Goal: Task Accomplishment & Management: Use online tool/utility

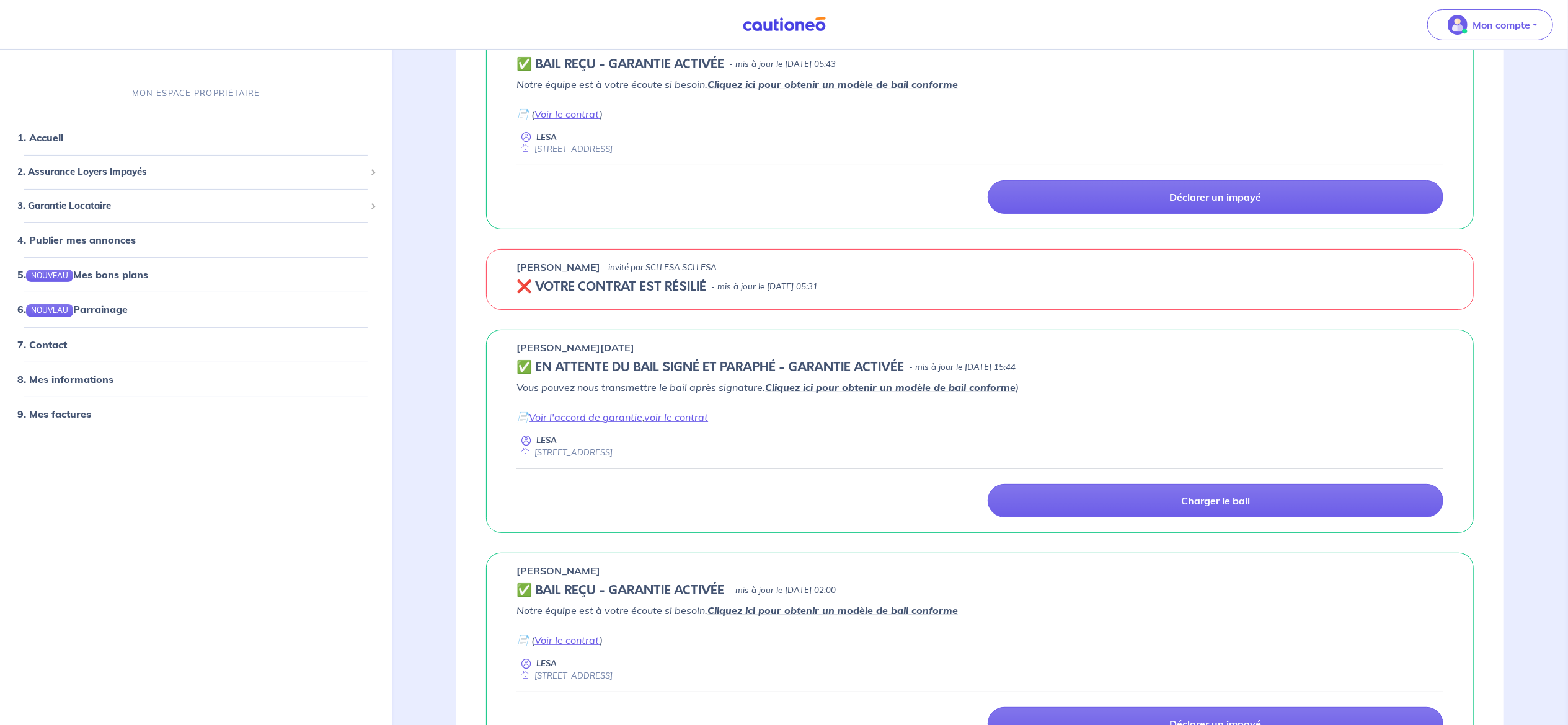
scroll to position [251, 0]
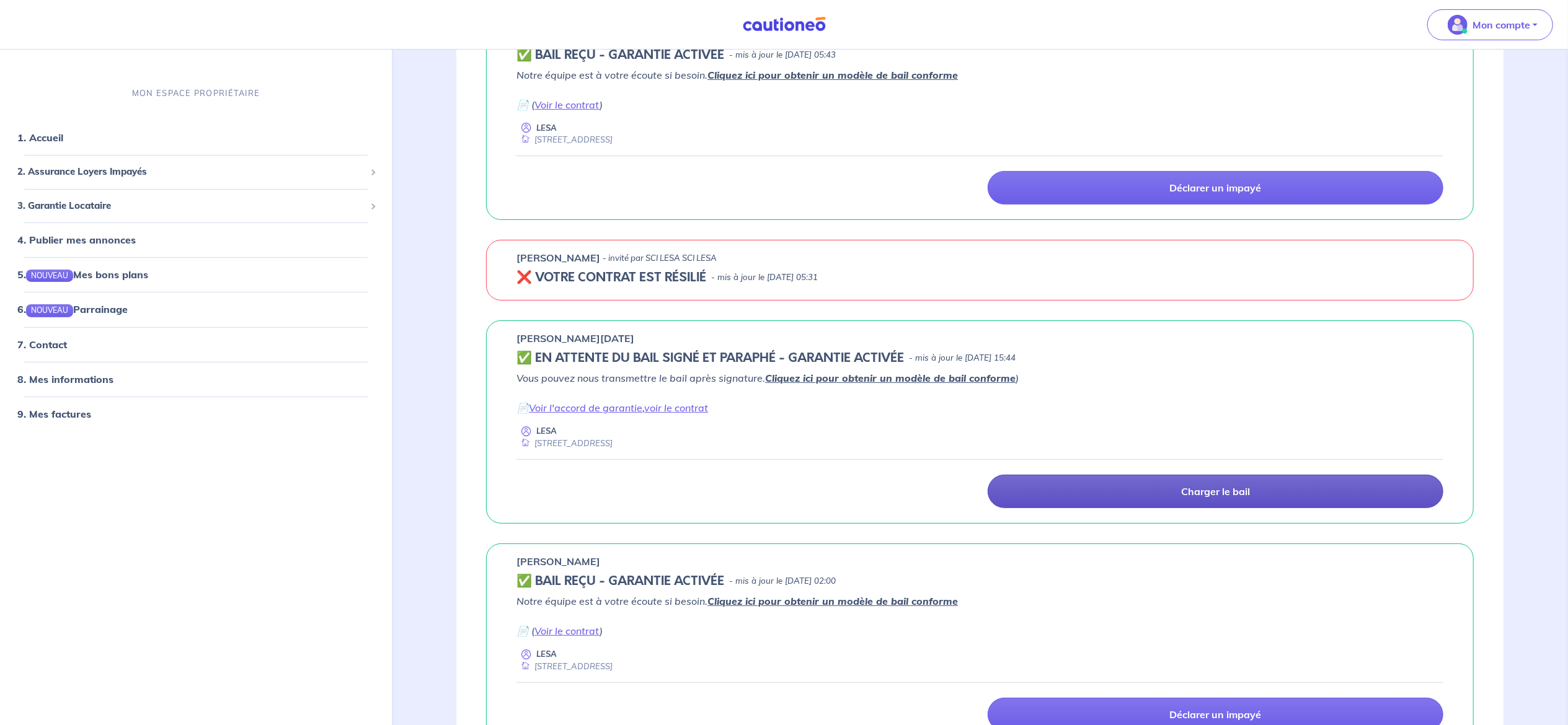
click at [1266, 496] on link "Charger le bail" at bounding box center [1216, 492] width 456 height 34
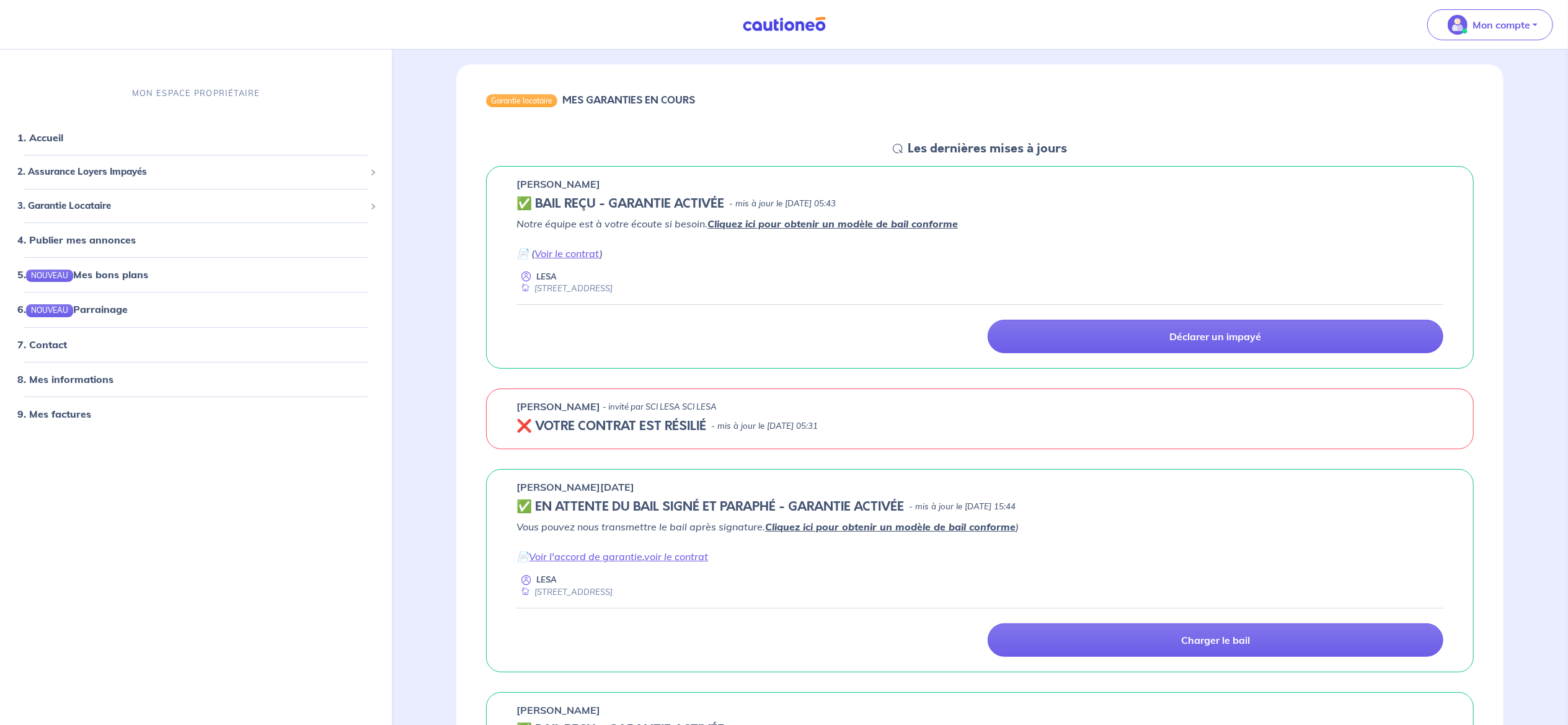
scroll to position [202, 0]
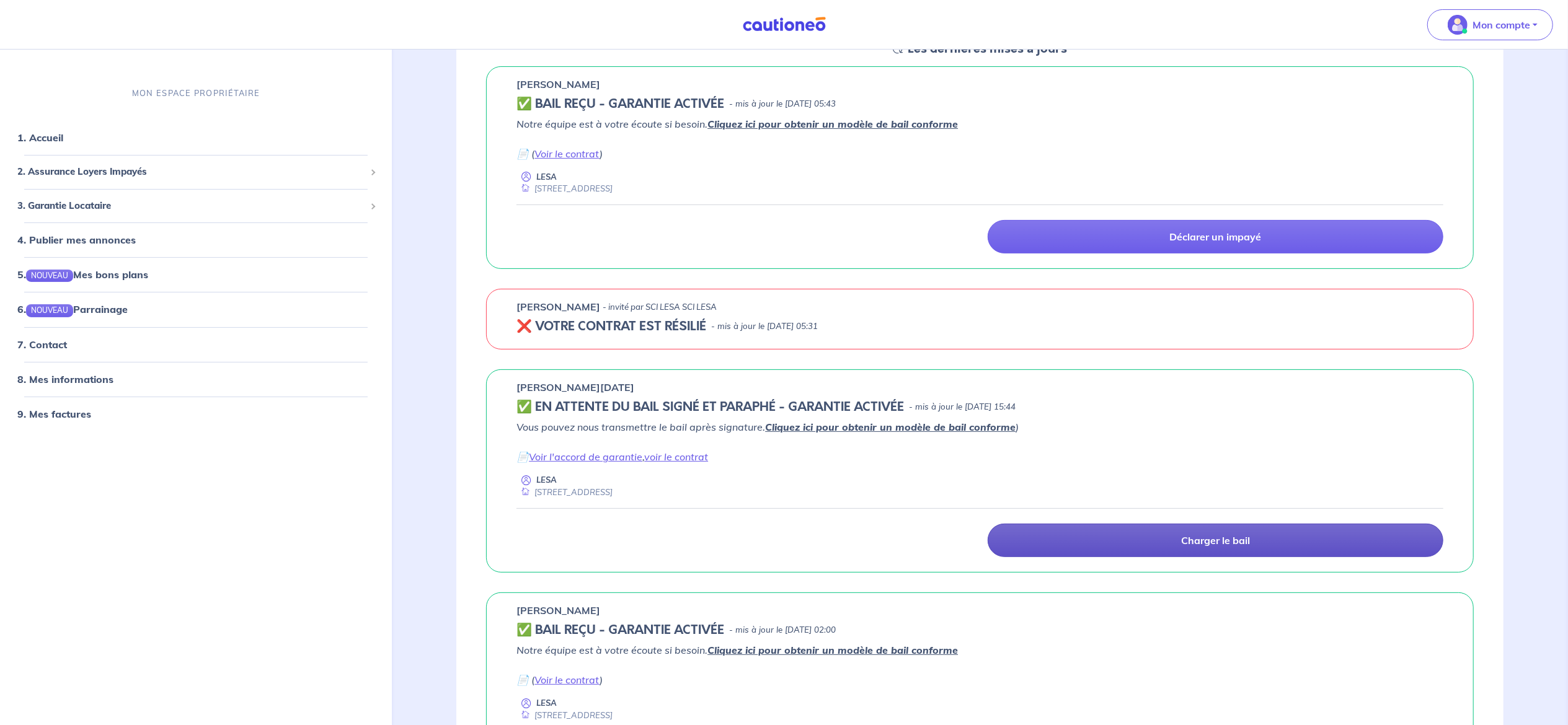
click at [1193, 542] on p "Charger le bail" at bounding box center [1216, 540] width 69 height 12
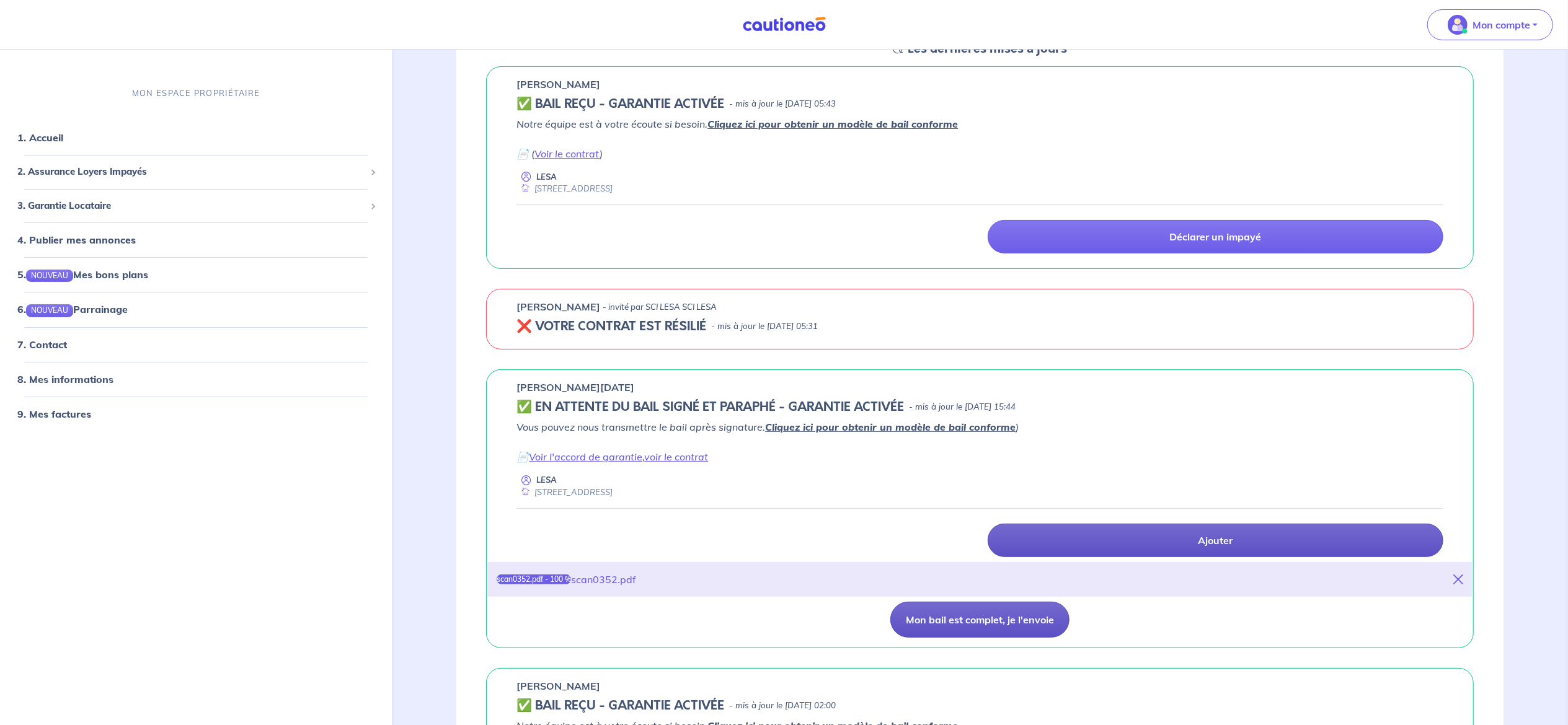
click at [970, 628] on button "Mon bail est complet, je l'envoie" at bounding box center [980, 620] width 179 height 36
